Goal: Transaction & Acquisition: Purchase product/service

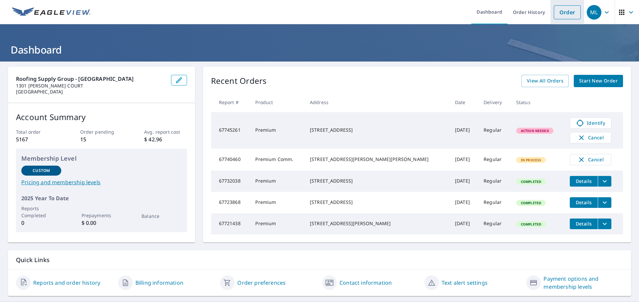
click at [565, 16] on link "Order" at bounding box center [567, 12] width 27 height 14
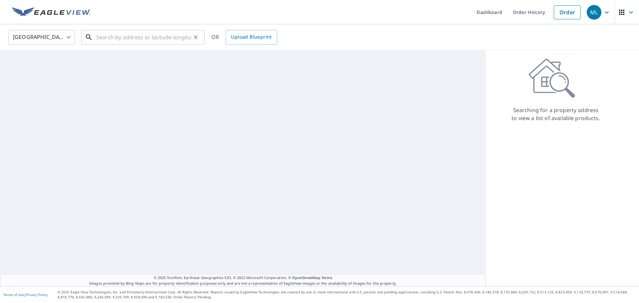
click at [135, 38] on input "text" at bounding box center [143, 37] width 95 height 19
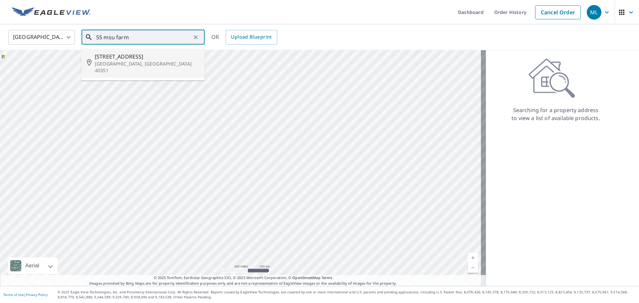
click at [118, 57] on span "[STREET_ADDRESS]" at bounding box center [147, 57] width 105 height 8
type input "[STREET_ADDRESS][PERSON_NAME]"
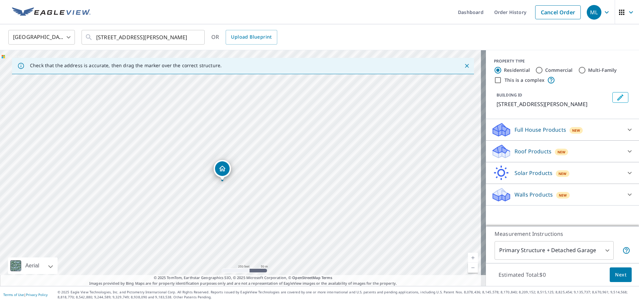
drag, startPoint x: 238, startPoint y: 156, endPoint x: 219, endPoint y: 169, distance: 22.6
click at [518, 151] on p "Roof Products" at bounding box center [533, 152] width 37 height 8
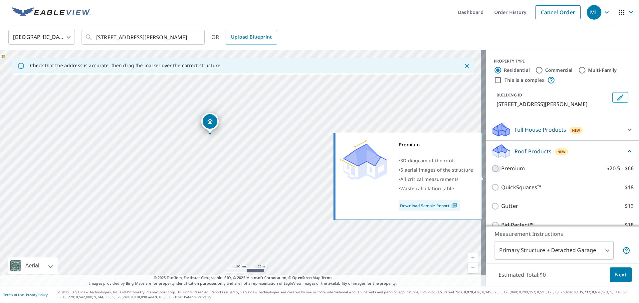
click at [492, 173] on input "Premium $20.5 - $66" at bounding box center [497, 169] width 10 height 8
checkbox input "true"
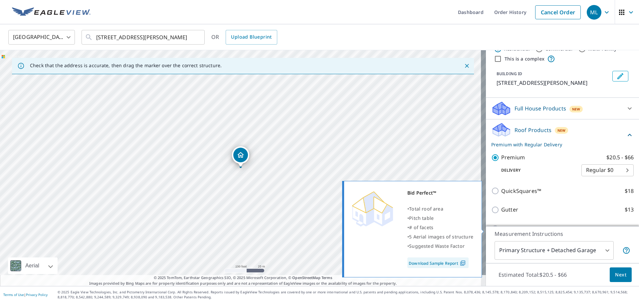
scroll to position [33, 0]
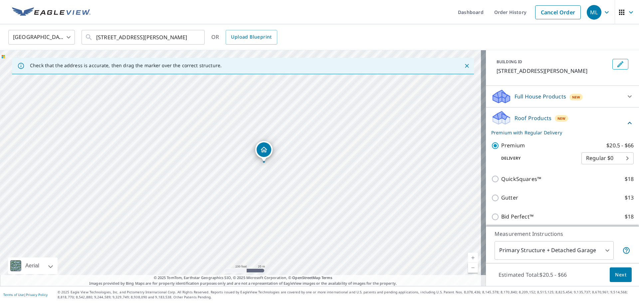
click at [619, 274] on span "Next" at bounding box center [620, 275] width 11 height 8
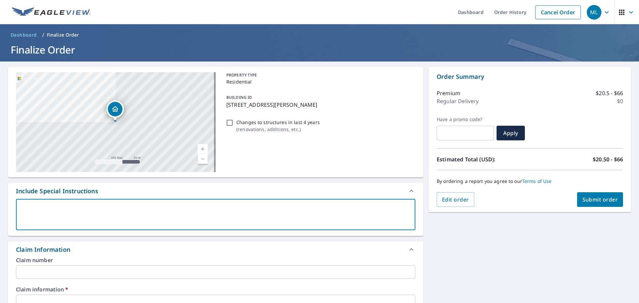
click at [24, 206] on textarea at bounding box center [216, 214] width 390 height 19
type textarea "o"
type textarea "x"
checkbox input "true"
type textarea "on"
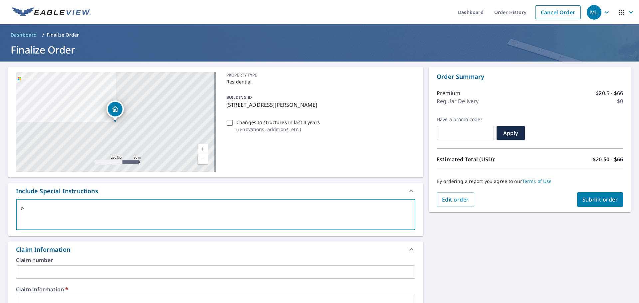
type textarea "x"
checkbox input "true"
type textarea "onl"
type textarea "x"
checkbox input "true"
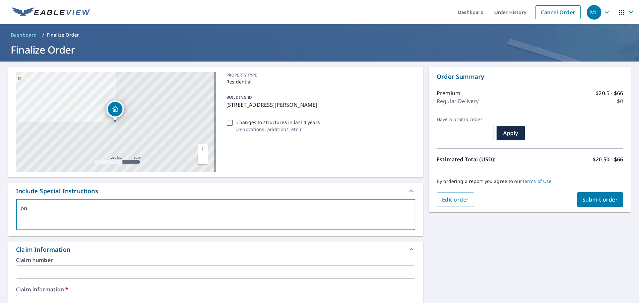
type textarea "only"
type textarea "x"
checkbox input "true"
type textarea "only"
type textarea "x"
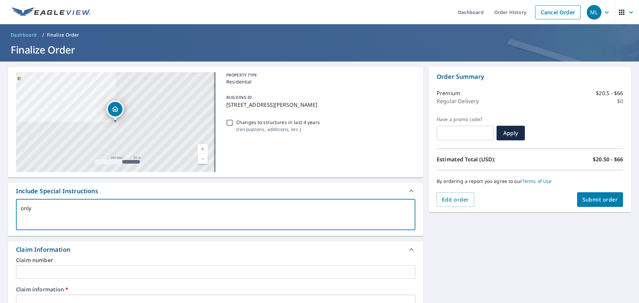
checkbox input "true"
type textarea "only t"
type textarea "x"
checkbox input "true"
type textarea "only th"
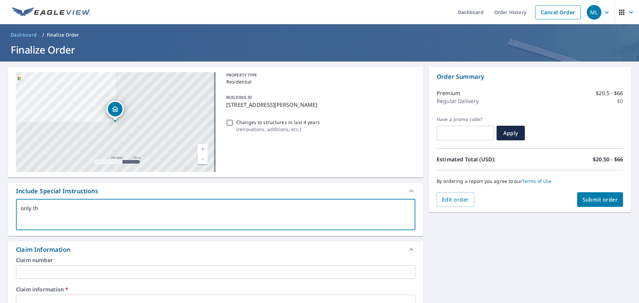
type textarea "x"
checkbox input "true"
type textarea "only the"
type textarea "x"
checkbox input "true"
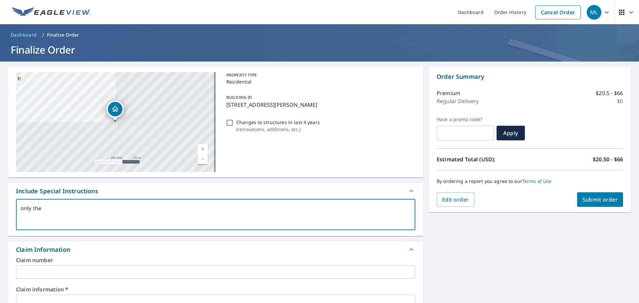
type textarea "only the"
type textarea "x"
checkbox input "true"
type textarea "only the b"
type textarea "x"
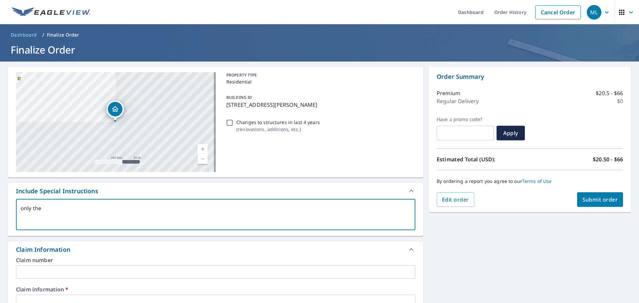
checkbox input "true"
type textarea "only the bu"
type textarea "x"
checkbox input "true"
type textarea "only the [PERSON_NAME]"
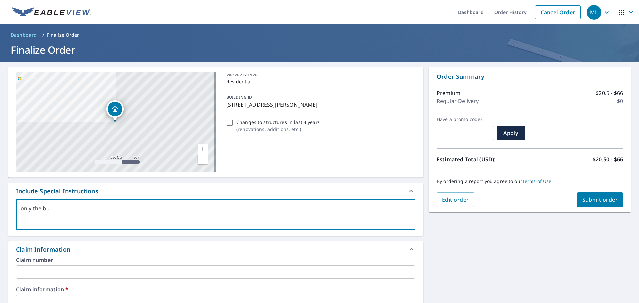
type textarea "x"
checkbox input "true"
type textarea "only the buil"
type textarea "x"
checkbox input "true"
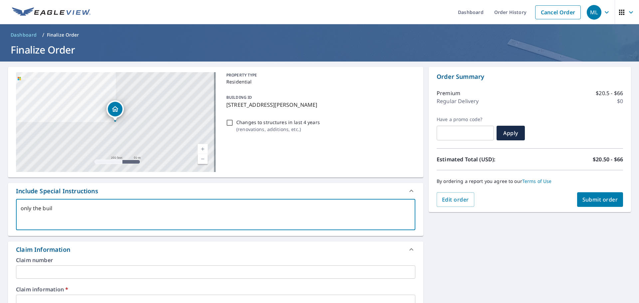
type textarea "only the build"
type textarea "x"
checkbox input "true"
type textarea "only the buildi"
type textarea "x"
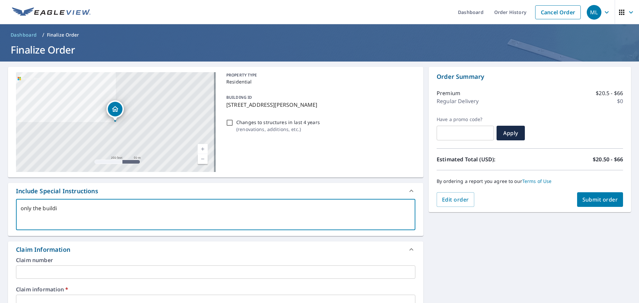
checkbox input "true"
type textarea "only the buildin"
type textarea "x"
checkbox input "true"
type textarea "only the building"
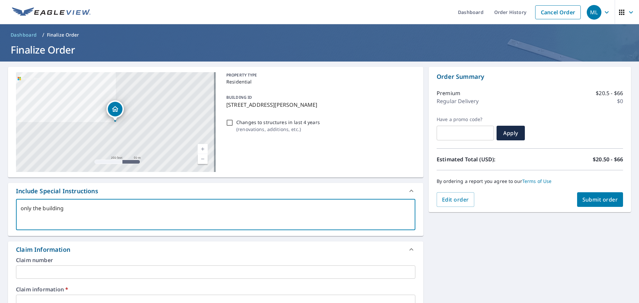
type textarea "x"
checkbox input "true"
type textarea "only the building"
type textarea "x"
checkbox input "true"
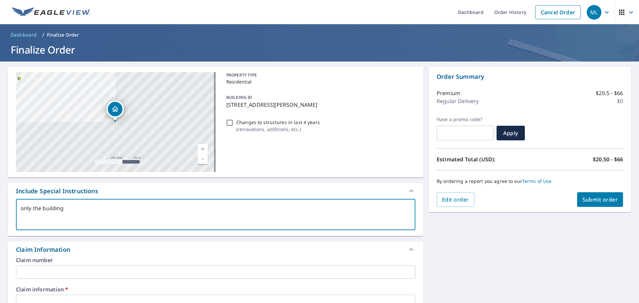
type textarea "only the building w"
type textarea "x"
checkbox input "true"
type textarea "only the building w/"
type textarea "x"
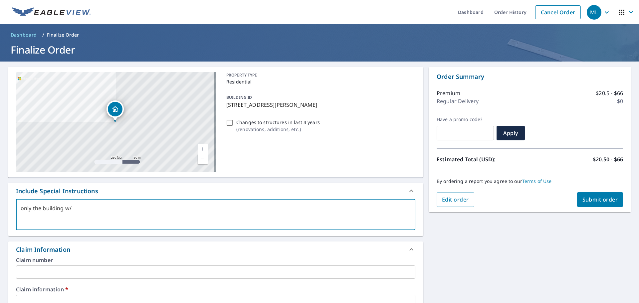
checkbox input "true"
type textarea "only the building w/"
type textarea "x"
checkbox input "true"
type textarea "only the building w/ t"
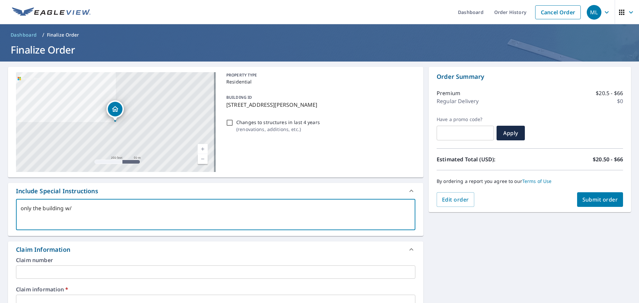
type textarea "x"
checkbox input "true"
type textarea "only the building w/ th"
type textarea "x"
checkbox input "true"
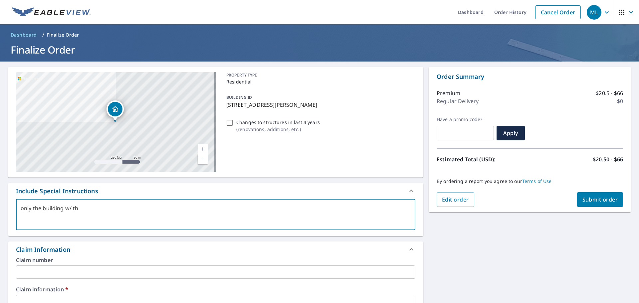
type textarea "only the building w/ the"
type textarea "x"
checkbox input "true"
type textarea "only the building w/ the"
type textarea "x"
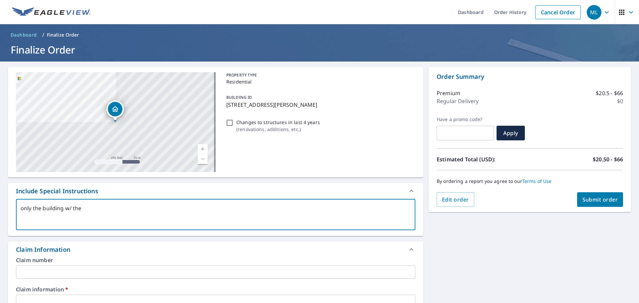
checkbox input "true"
type textarea "only the building w/ the p"
type textarea "x"
checkbox input "true"
type textarea "only the building w/ the pi"
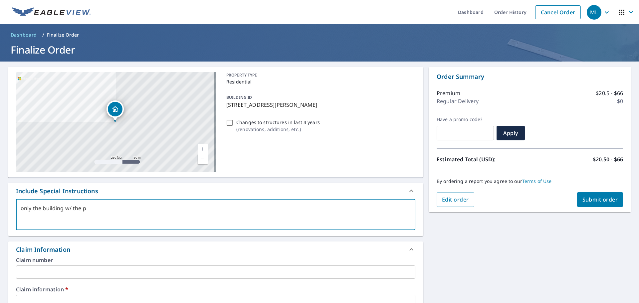
type textarea "x"
checkbox input "true"
type textarea "only the building w/ the pin"
type textarea "x"
checkbox input "true"
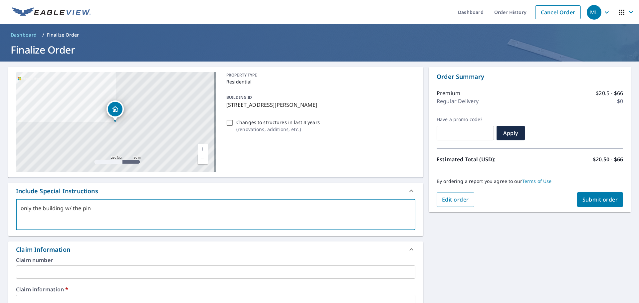
type textarea "only the building w/ the pin"
type textarea "x"
checkbox input "true"
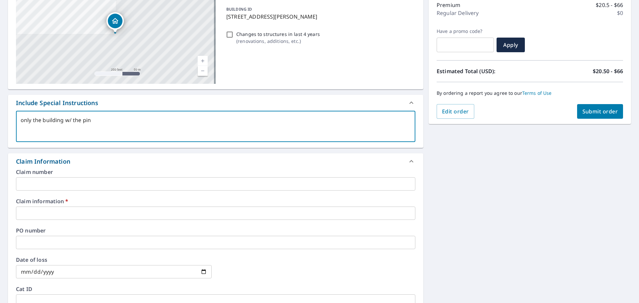
scroll to position [100, 0]
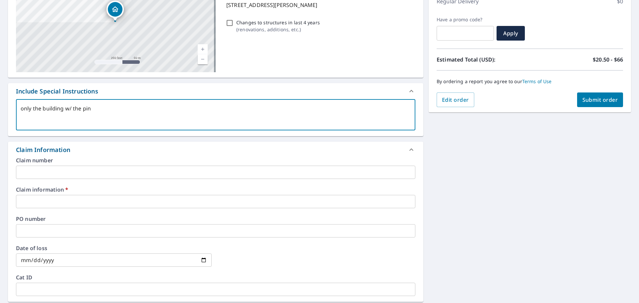
type textarea "only the building w/ the pin"
type textarea "x"
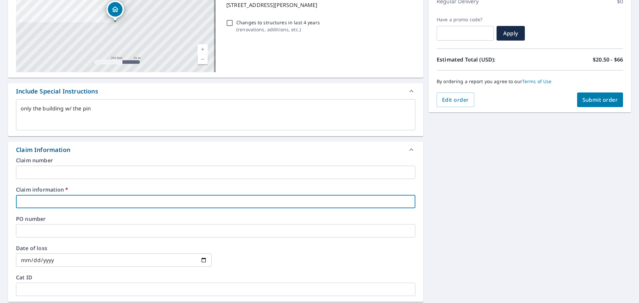
click at [33, 200] on input "text" at bounding box center [216, 201] width 400 height 13
type input "r & [PERSON_NAME]"
type textarea "x"
checkbox input "true"
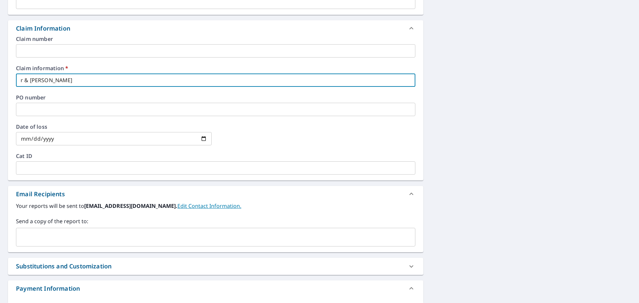
scroll to position [233, 0]
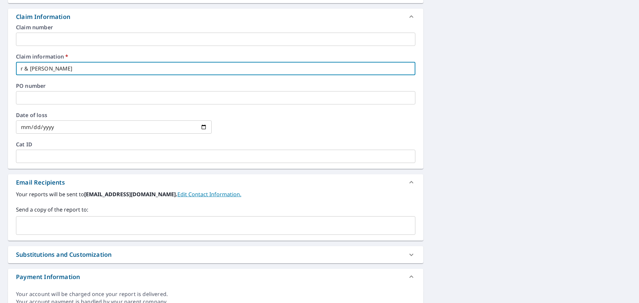
click at [31, 223] on input "text" at bounding box center [211, 225] width 384 height 13
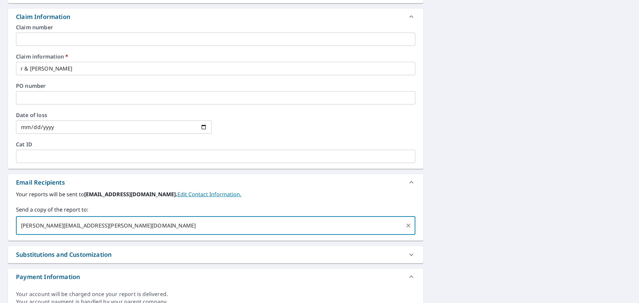
type input "[PERSON_NAME][EMAIL_ADDRESS][PERSON_NAME][DOMAIN_NAME]"
type textarea "x"
checkbox input "true"
type input "[EMAIL_ADDRESS][DOMAIN_NAME]"
type textarea "x"
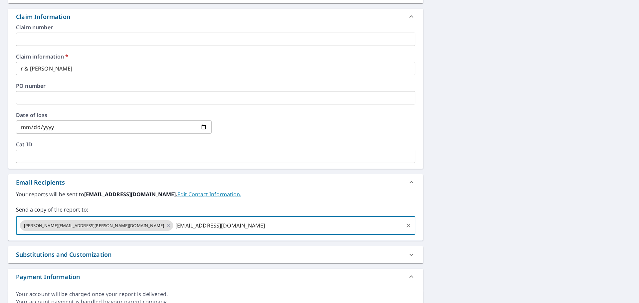
checkbox input "true"
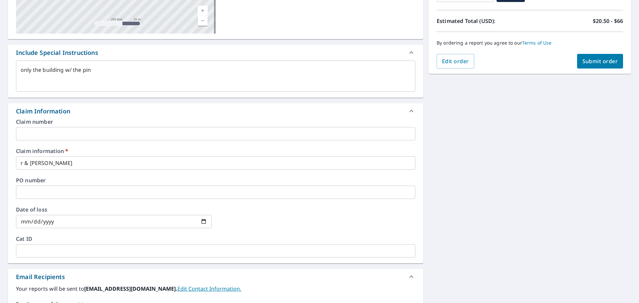
scroll to position [133, 0]
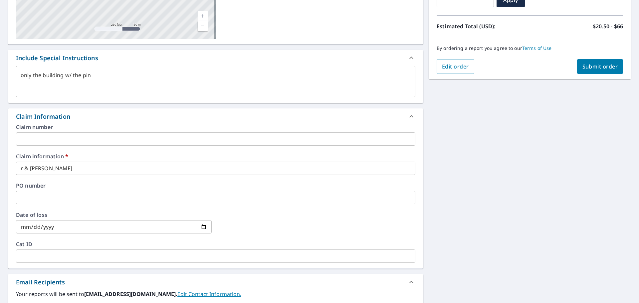
click at [589, 64] on span "Submit order" at bounding box center [601, 66] width 36 height 7
type textarea "x"
checkbox input "true"
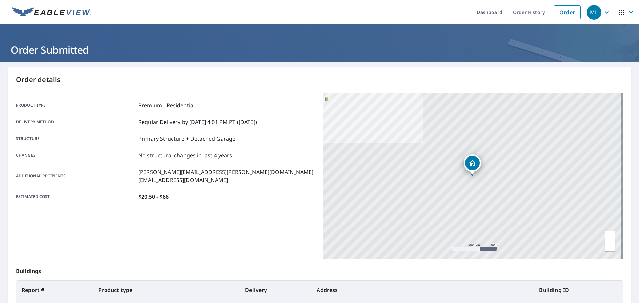
drag, startPoint x: 402, startPoint y: 145, endPoint x: 402, endPoint y: 139, distance: 6.4
click at [402, 139] on div "[STREET_ADDRESS][PERSON_NAME]" at bounding box center [474, 176] width 300 height 166
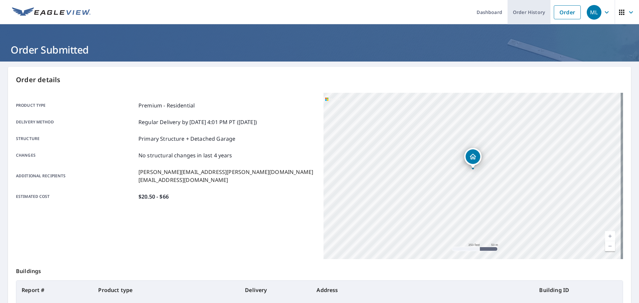
click at [535, 11] on link "Order History" at bounding box center [529, 12] width 43 height 24
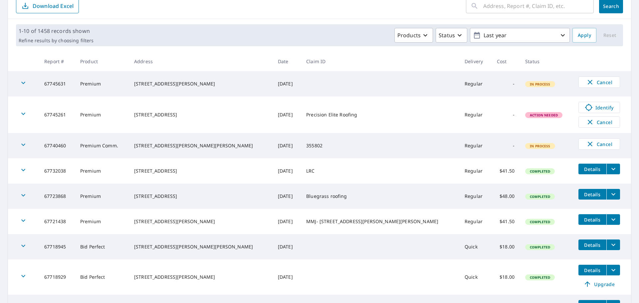
scroll to position [68, 0]
